Goal: Navigation & Orientation: Locate item on page

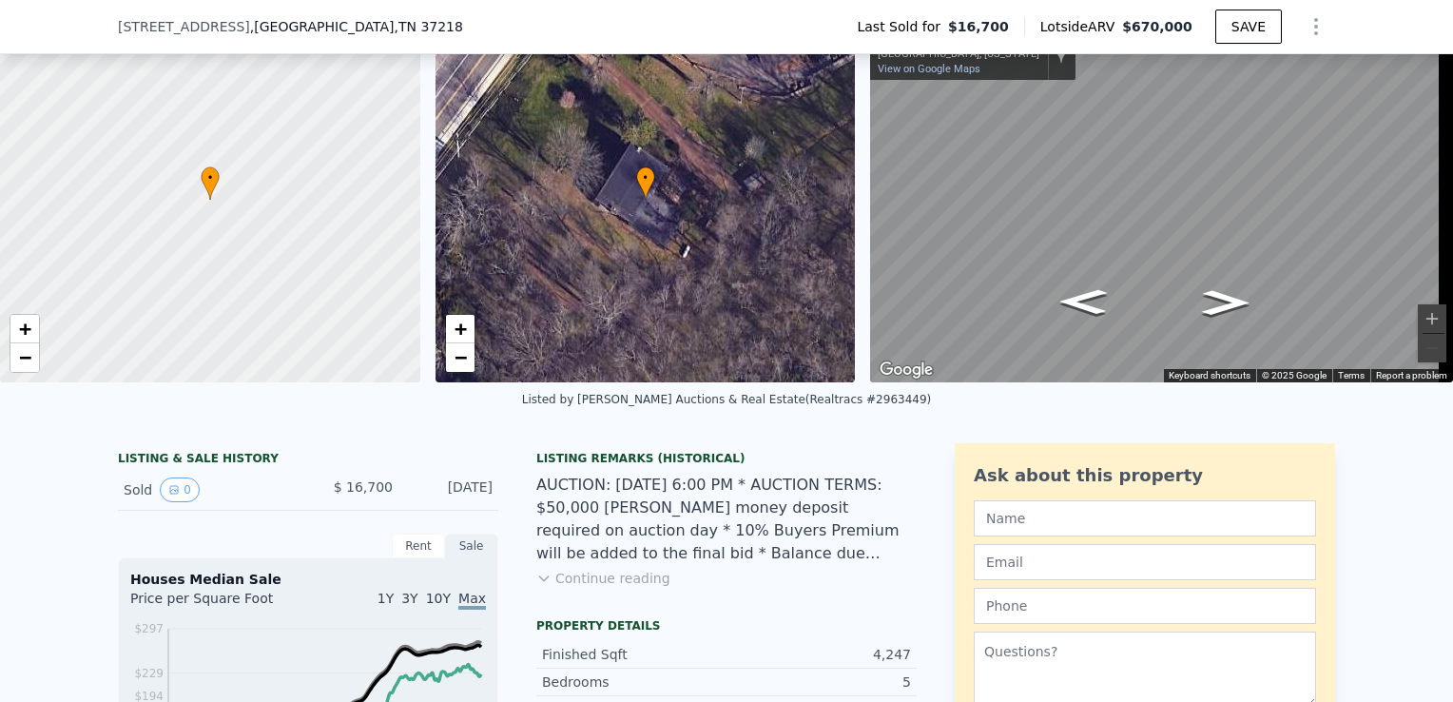
scroll to position [71, 0]
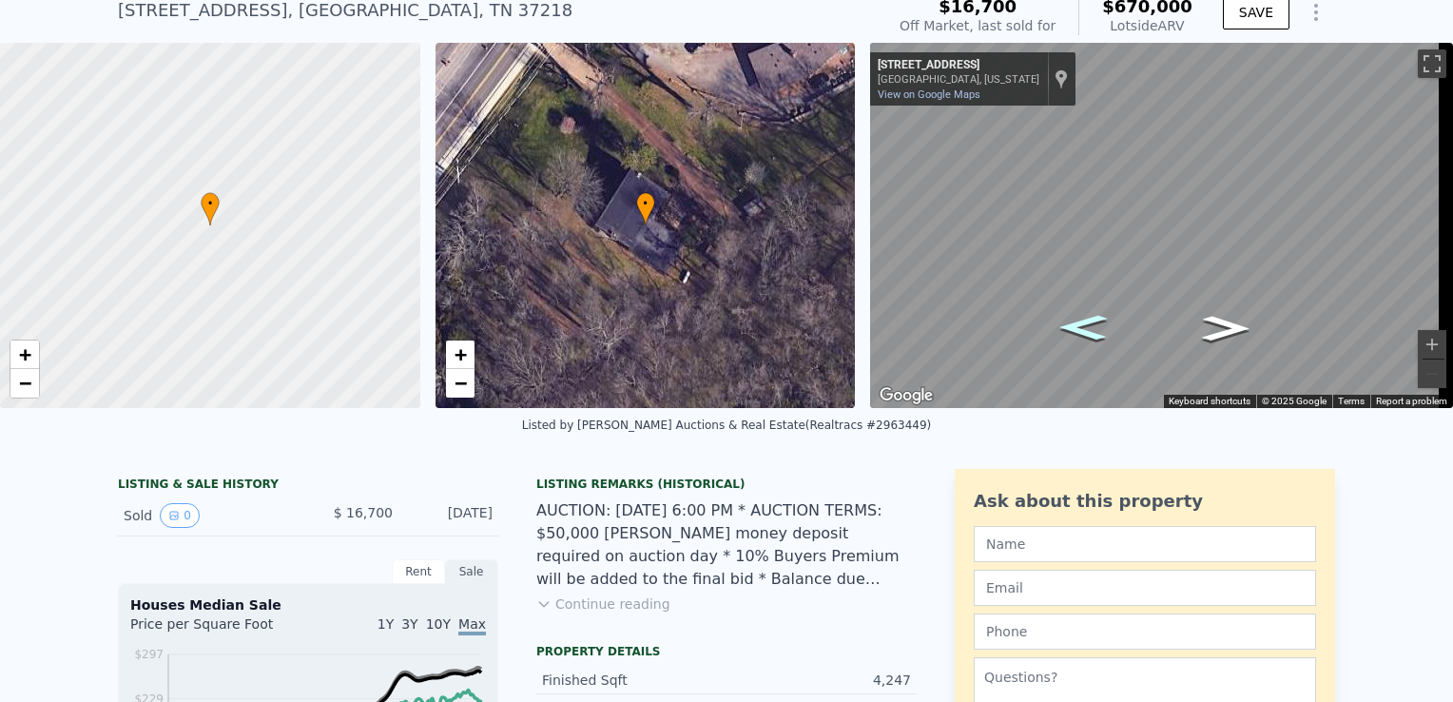
click at [1088, 318] on icon "Go Northeast, Clarksville Hwy" at bounding box center [1084, 327] width 88 height 37
click at [1088, 318] on icon "Go Northeast, US-41 ALT" at bounding box center [1084, 327] width 88 height 37
click at [1088, 318] on icon "Go Northeast, Clarksville Hwy" at bounding box center [1084, 327] width 88 height 37
click at [1088, 318] on icon "Go Northeast, US-41 ALT" at bounding box center [1084, 327] width 88 height 37
click at [1418, 342] on button "Zoom in" at bounding box center [1432, 344] width 29 height 29
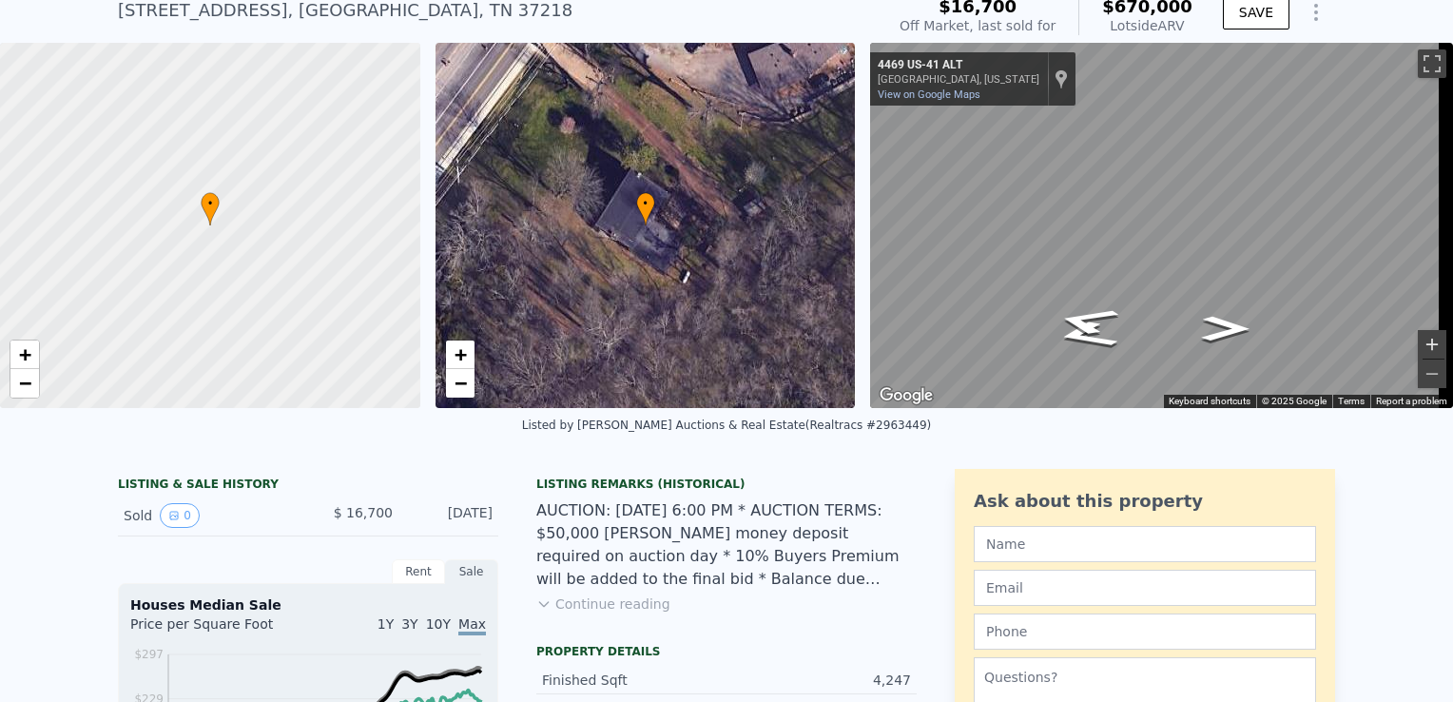
click at [1418, 342] on button "Zoom in" at bounding box center [1432, 344] width 29 height 29
click at [1082, 330] on icon "Go Northeast, Clarksville Pike" at bounding box center [1087, 321] width 118 height 43
click at [1215, 331] on icon "Go Southwest, Clarksville Pike" at bounding box center [1218, 338] width 127 height 45
click at [1215, 331] on icon "Go Southwest, US-41 ALT" at bounding box center [1222, 335] width 118 height 43
click at [1215, 331] on icon "Go Southwest, Clarksville Hwy" at bounding box center [1226, 328] width 88 height 37
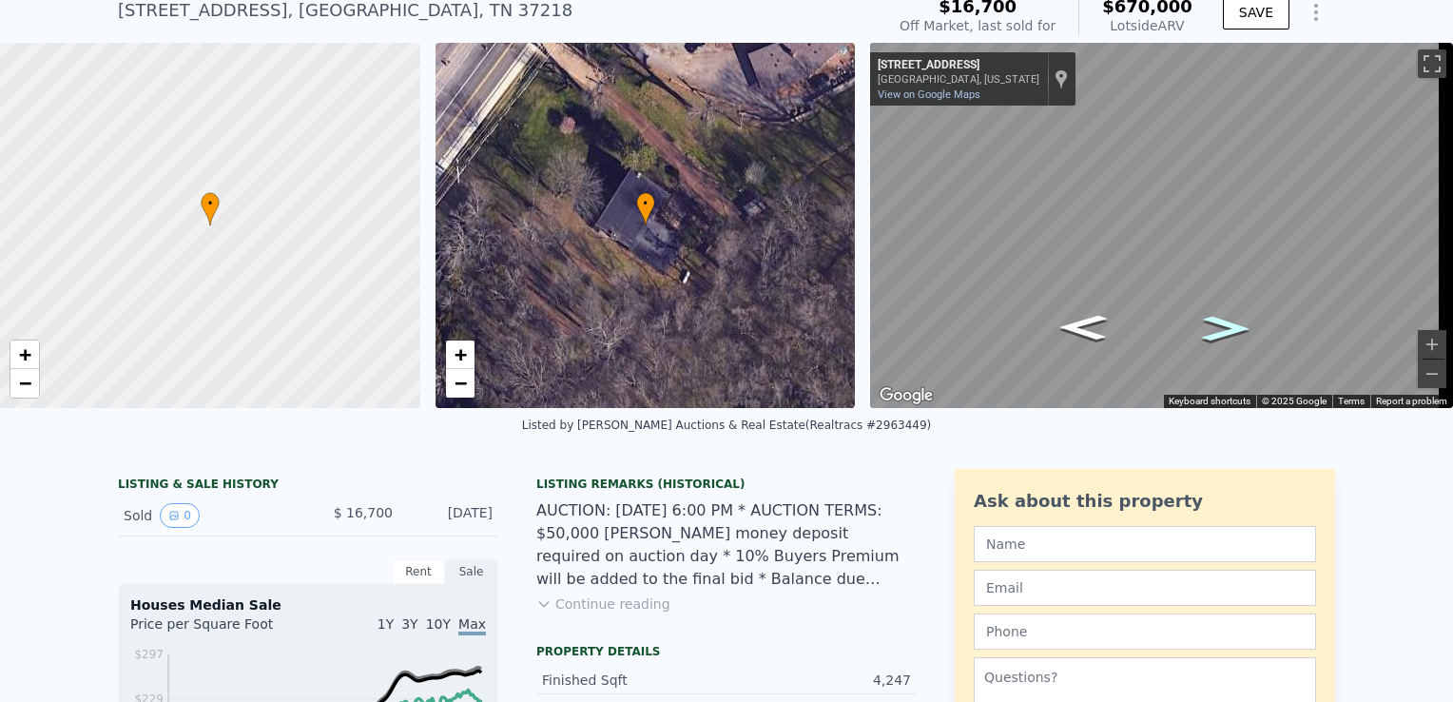
drag, startPoint x: 1215, startPoint y: 331, endPoint x: 1225, endPoint y: 336, distance: 11.5
click at [1225, 336] on icon "Go Southwest, US-41 ALT" at bounding box center [1226, 328] width 88 height 37
click at [1225, 336] on icon "Go Southwest, Clarksville Hwy" at bounding box center [1226, 328] width 88 height 37
click at [1083, 319] on icon "Go Northeast, US-41 ALT" at bounding box center [1084, 327] width 88 height 37
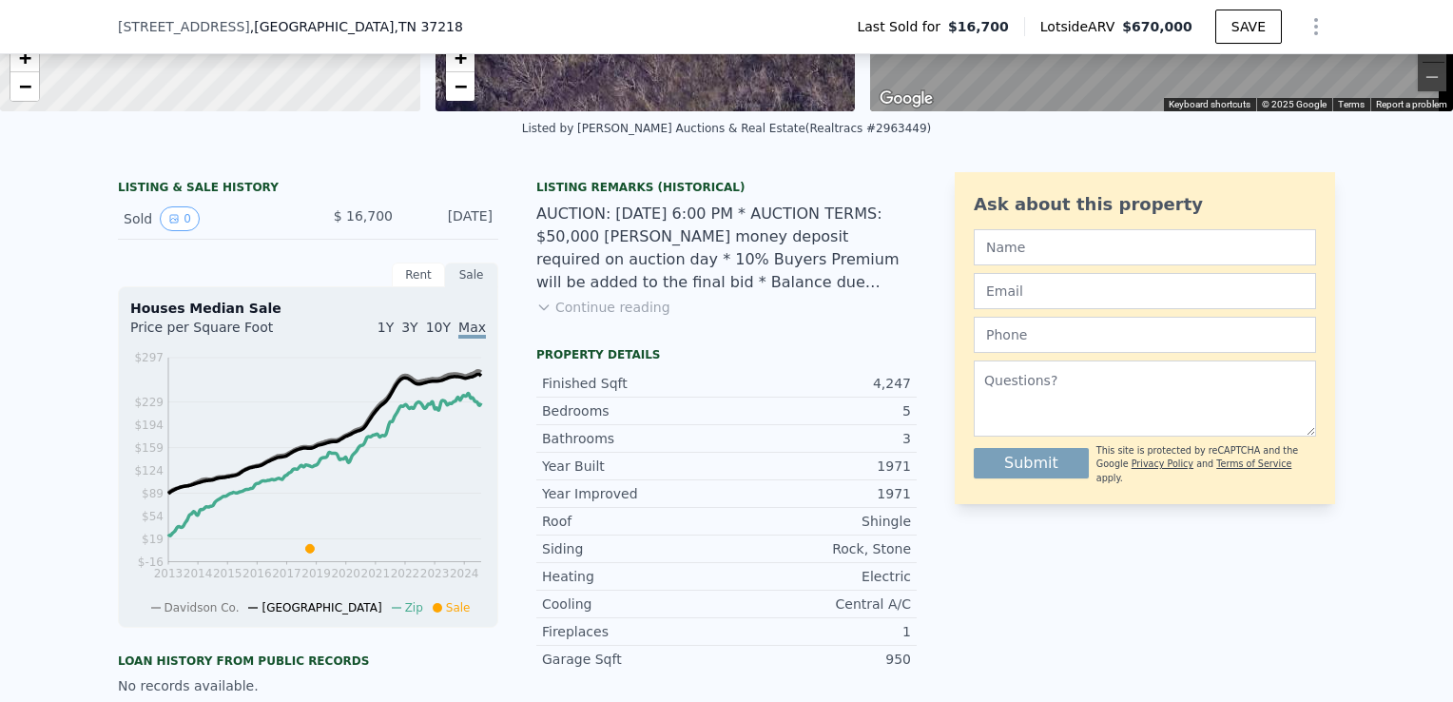
scroll to position [361, 0]
click at [627, 317] on button "Continue reading" at bounding box center [603, 307] width 134 height 19
